Goal: Find specific page/section: Find specific page/section

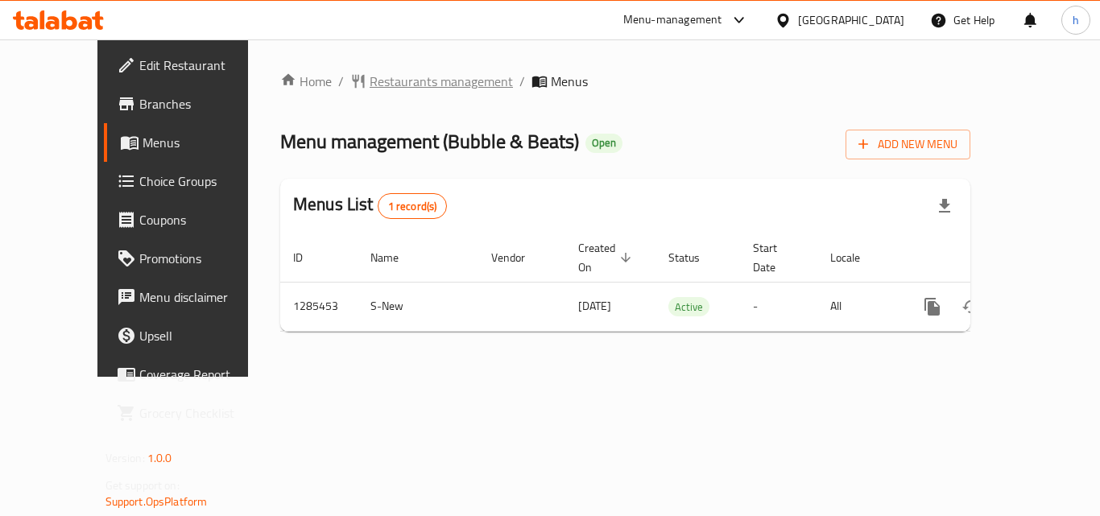
click at [372, 81] on span "Restaurants management" at bounding box center [441, 81] width 143 height 19
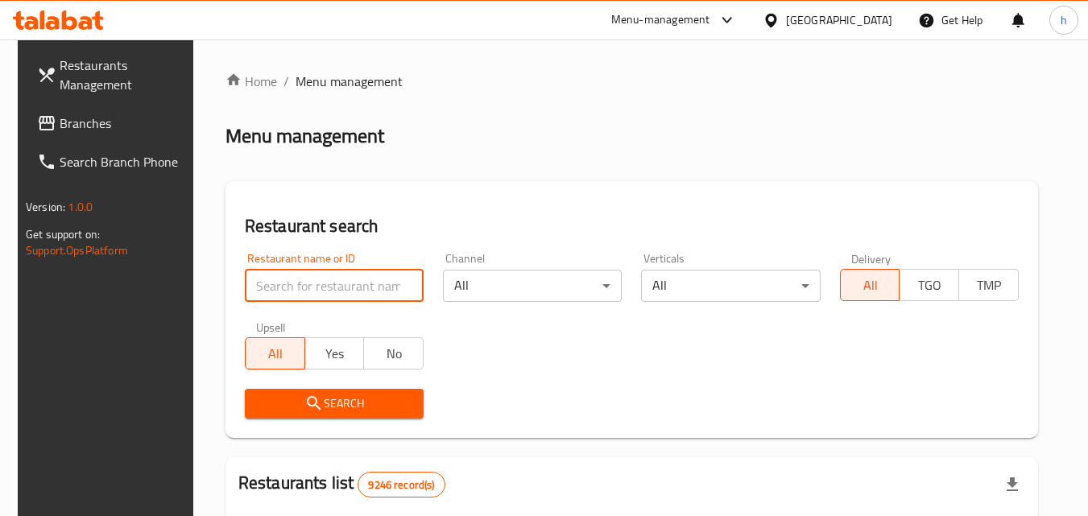
click at [315, 282] on input "search" at bounding box center [334, 286] width 179 height 32
paste input "695816"
type input "695816"
click button "Search" at bounding box center [334, 404] width 179 height 30
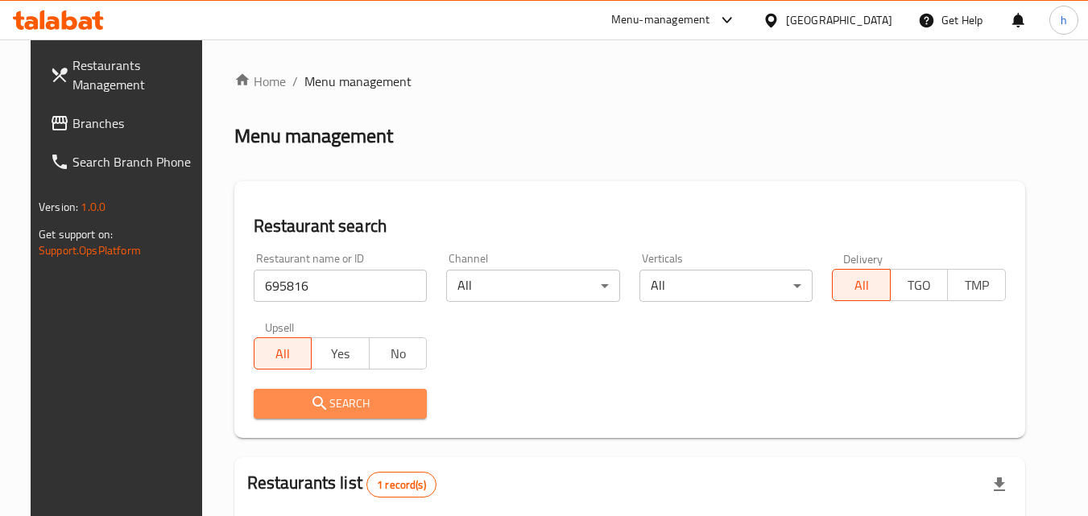
click at [319, 401] on span "Search" at bounding box center [341, 404] width 148 height 20
click at [400, 285] on input "695816" at bounding box center [341, 286] width 174 height 32
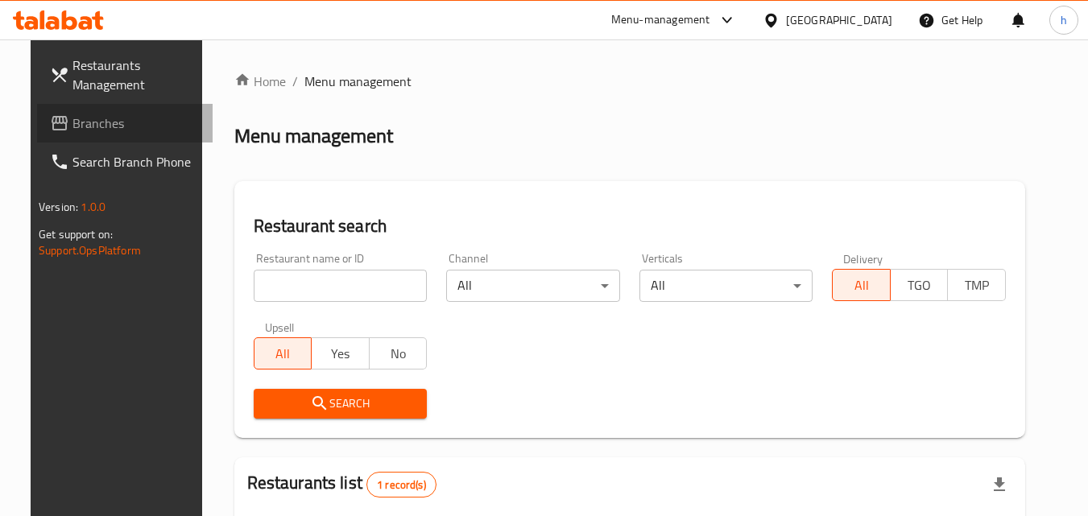
click at [92, 114] on span "Branches" at bounding box center [136, 123] width 127 height 19
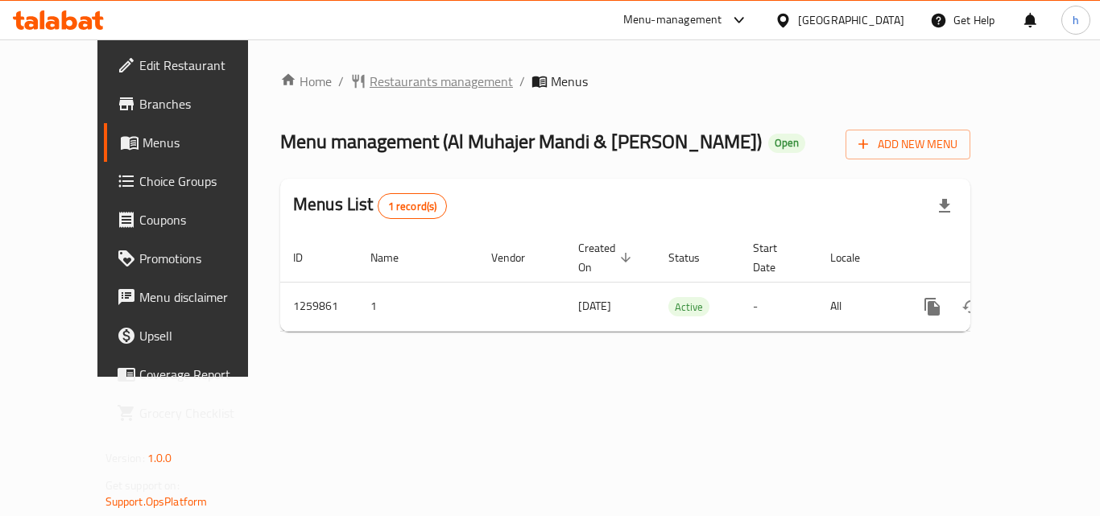
click at [370, 81] on span "Restaurants management" at bounding box center [441, 81] width 143 height 19
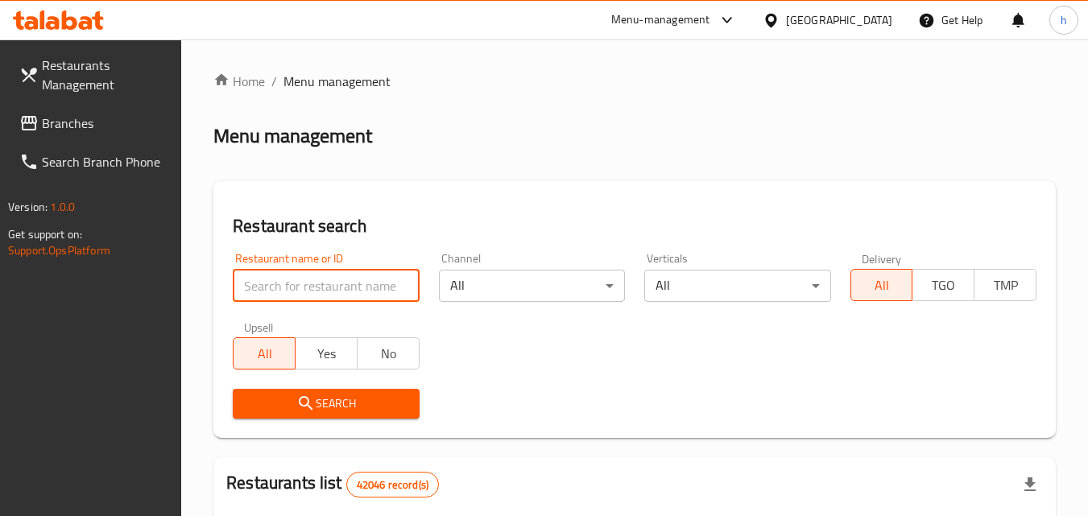
click at [294, 287] on input "search" at bounding box center [326, 286] width 186 height 32
paste input "684725"
type input "684725"
click button "Search" at bounding box center [326, 404] width 186 height 30
click at [305, 404] on icon "submit" at bounding box center [305, 403] width 19 height 19
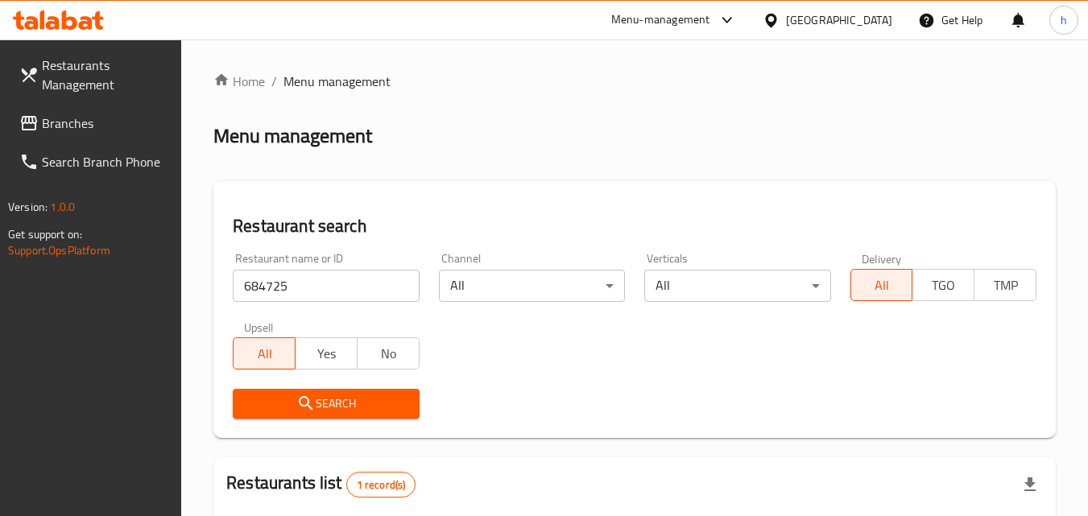
click at [305, 404] on icon "submit" at bounding box center [305, 403] width 19 height 19
